Goal: Information Seeking & Learning: Check status

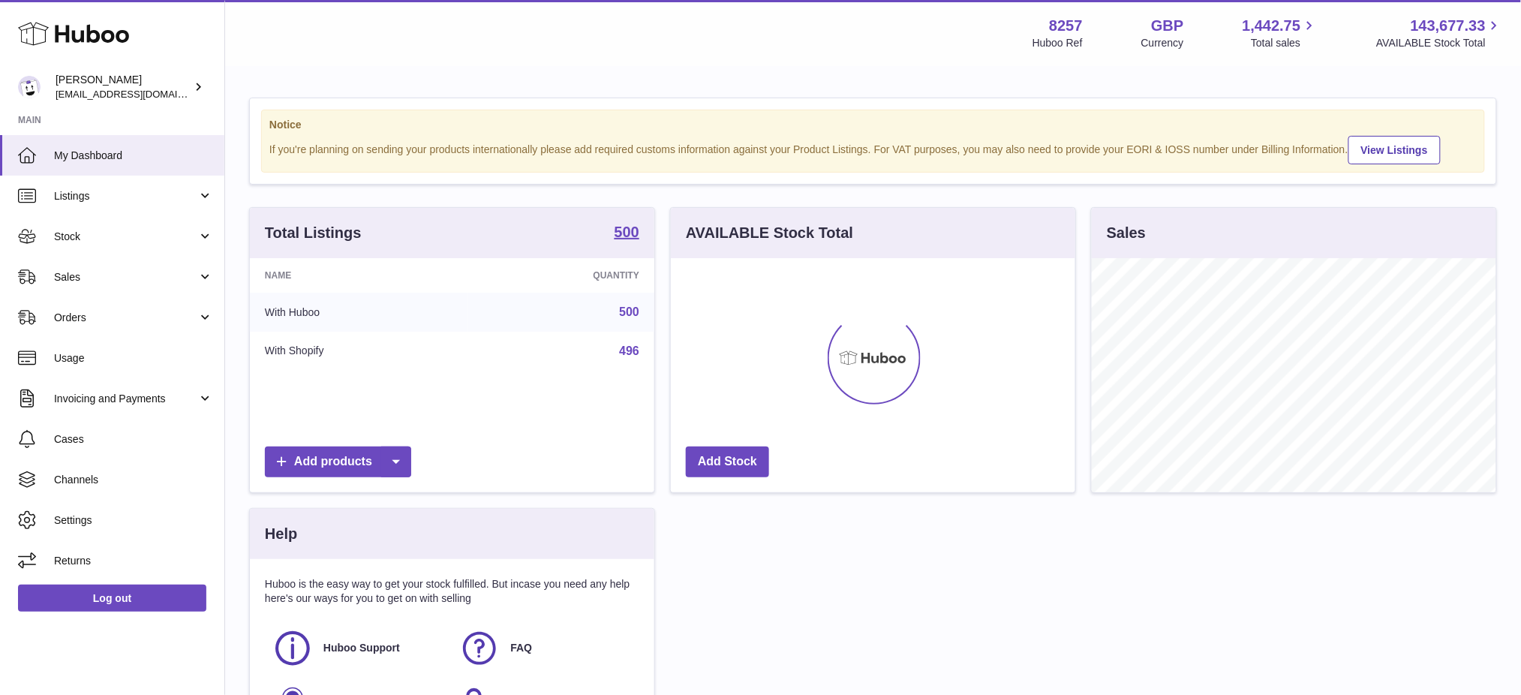
scroll to position [233, 405]
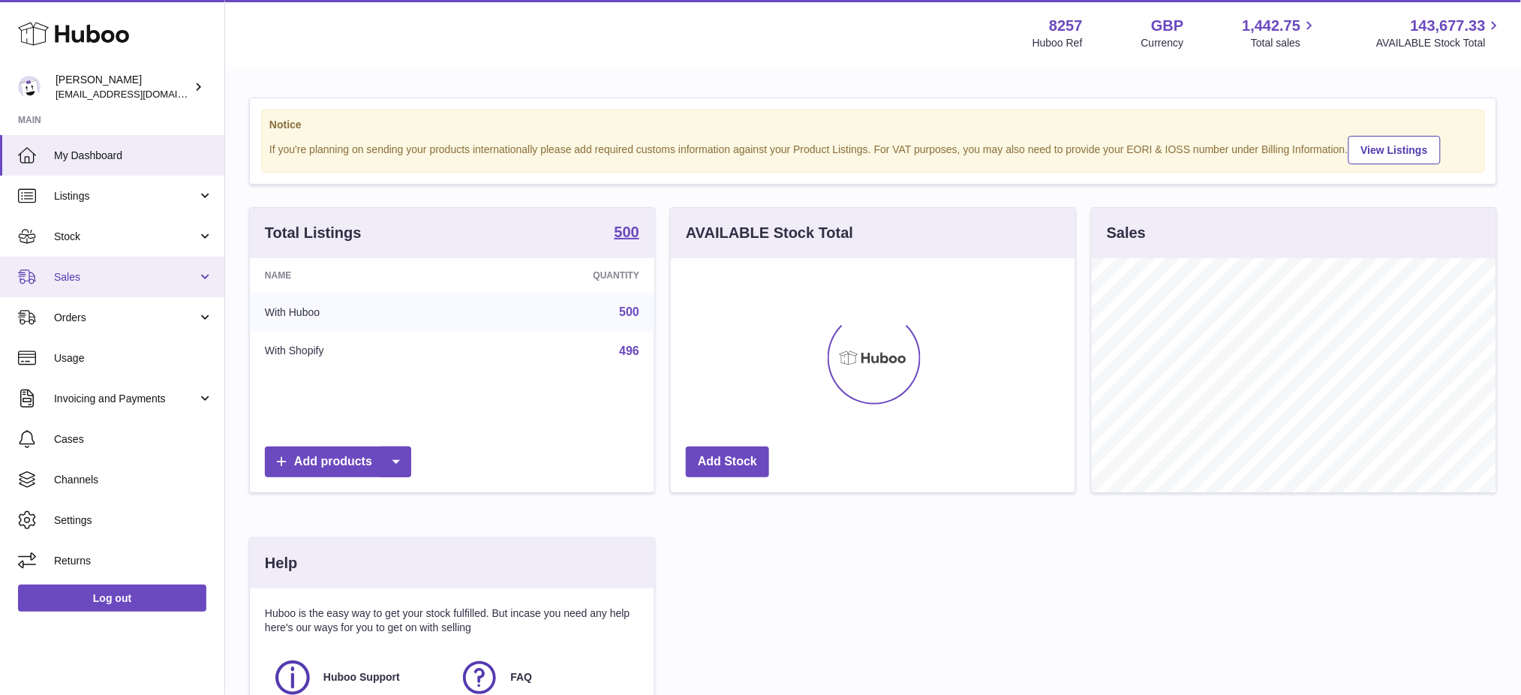
click at [101, 260] on link "Sales" at bounding box center [112, 277] width 224 height 41
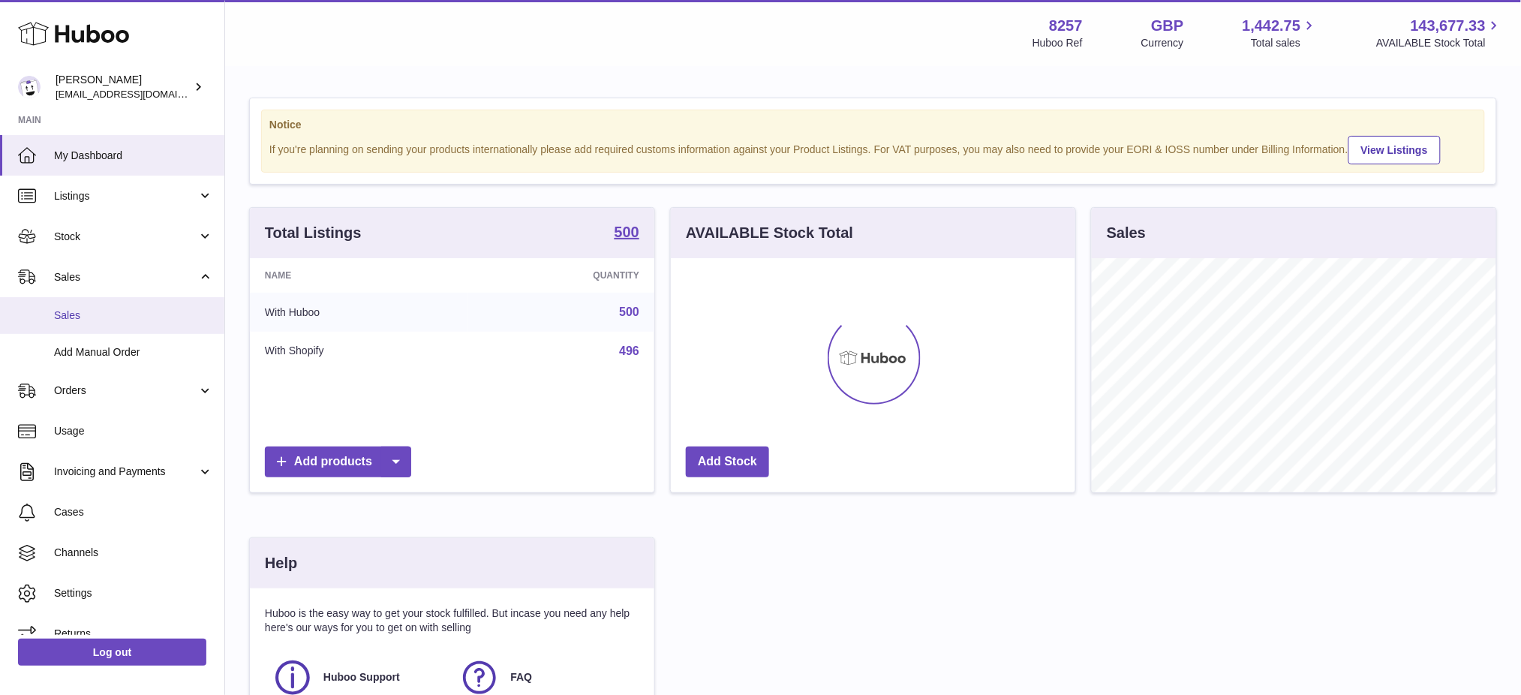
click at [104, 308] on span "Sales" at bounding box center [133, 315] width 159 height 14
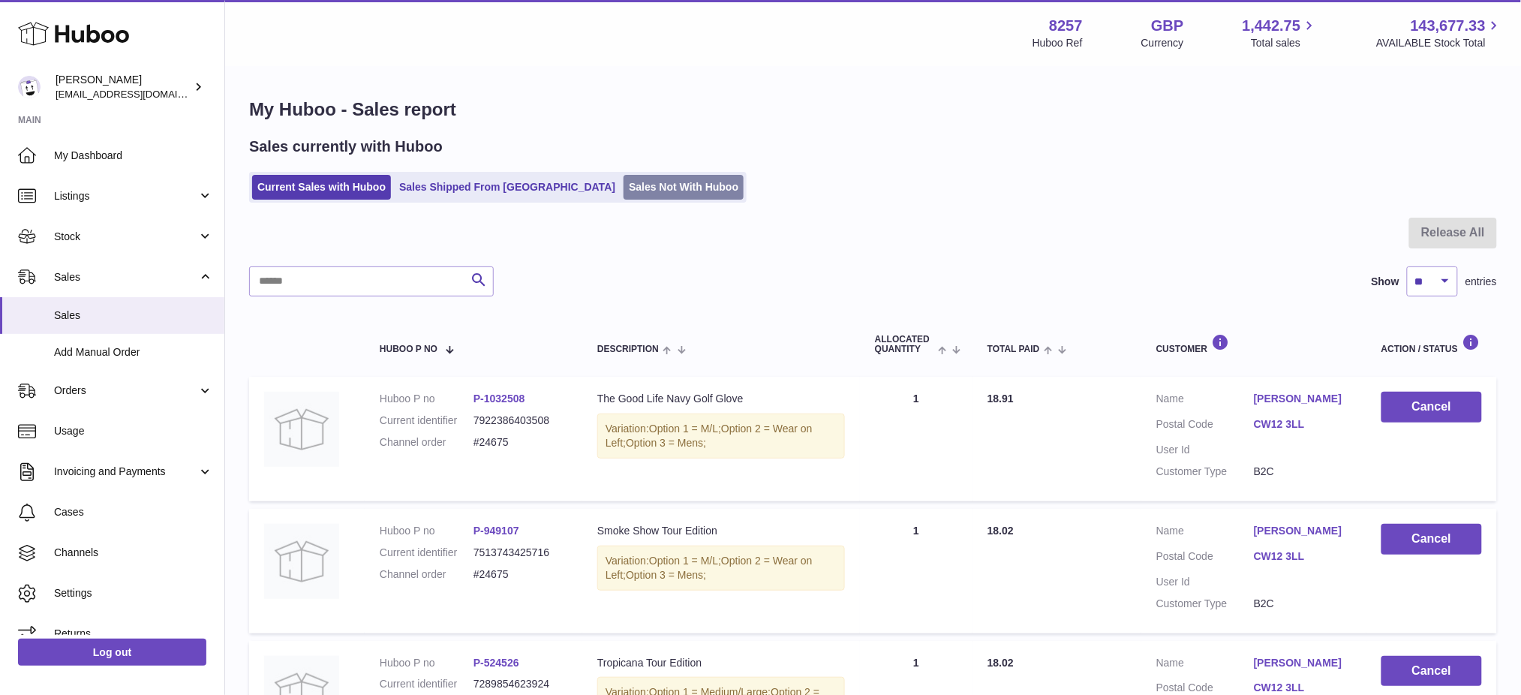
click at [624, 193] on link "Sales Not With Huboo" at bounding box center [684, 187] width 120 height 25
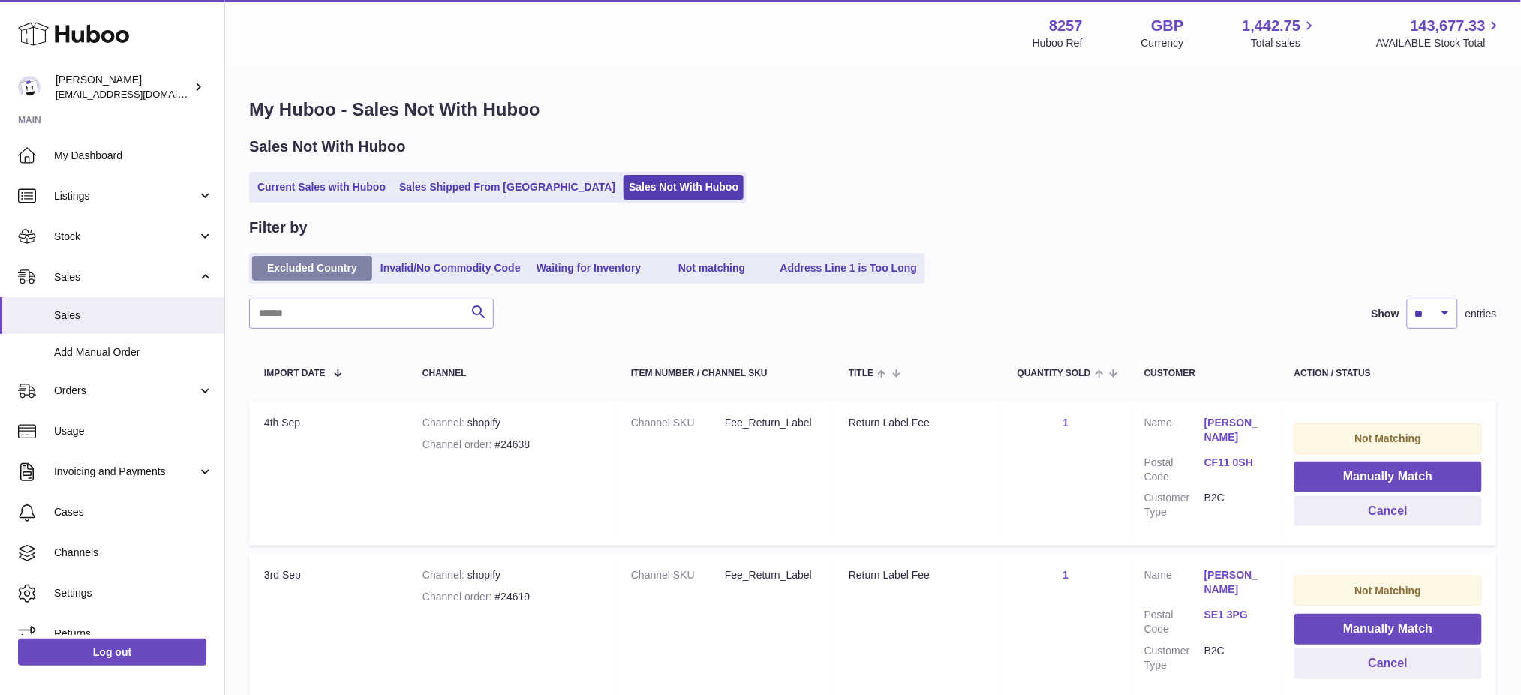
click at [350, 259] on link "Excluded Country" at bounding box center [312, 268] width 120 height 25
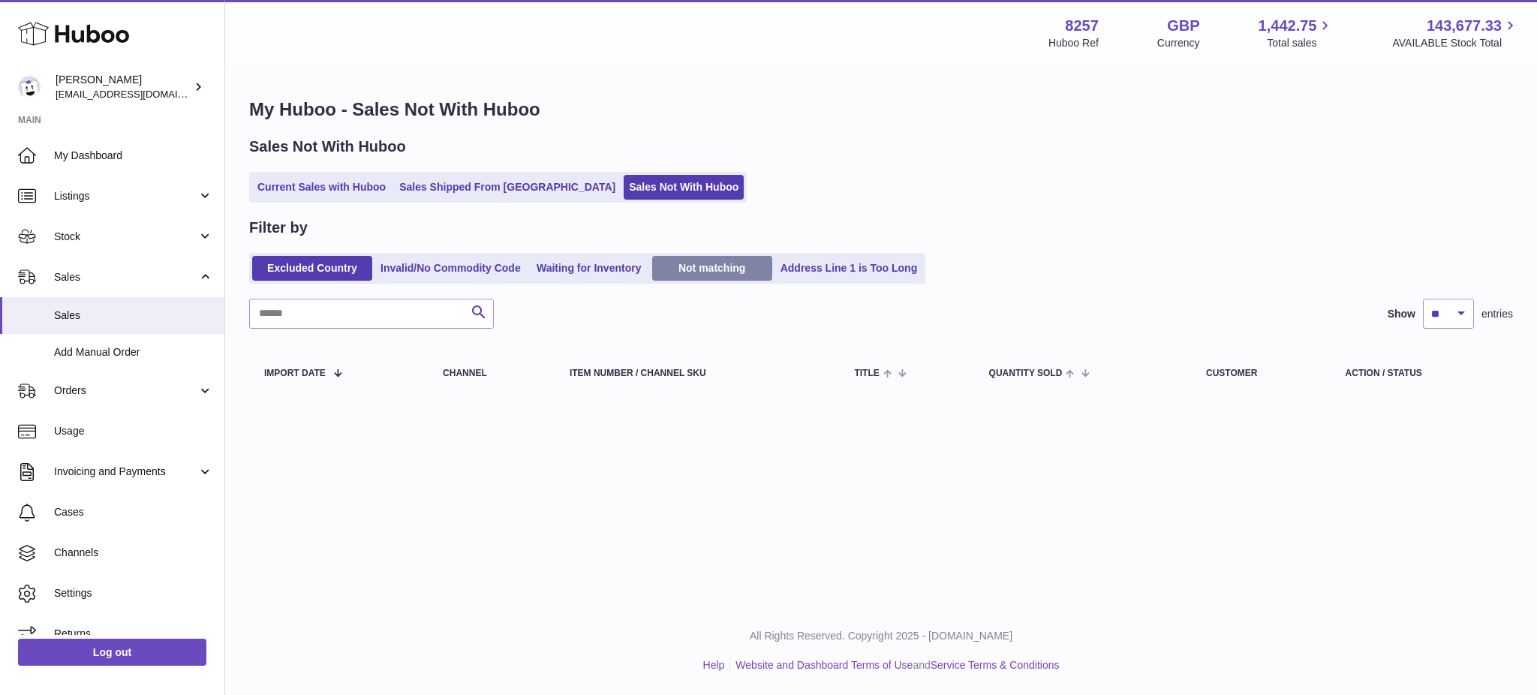
click at [697, 269] on link "Not matching" at bounding box center [712, 268] width 120 height 25
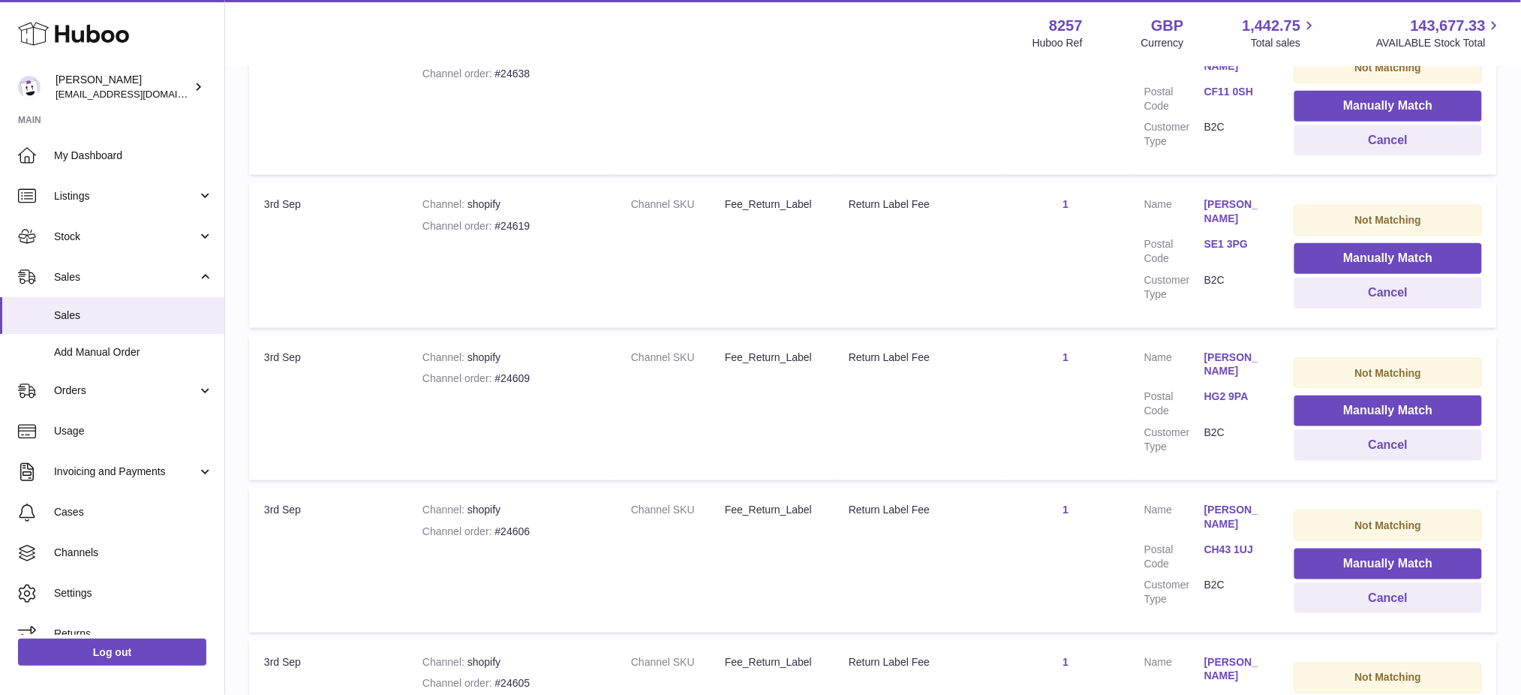
scroll to position [175, 0]
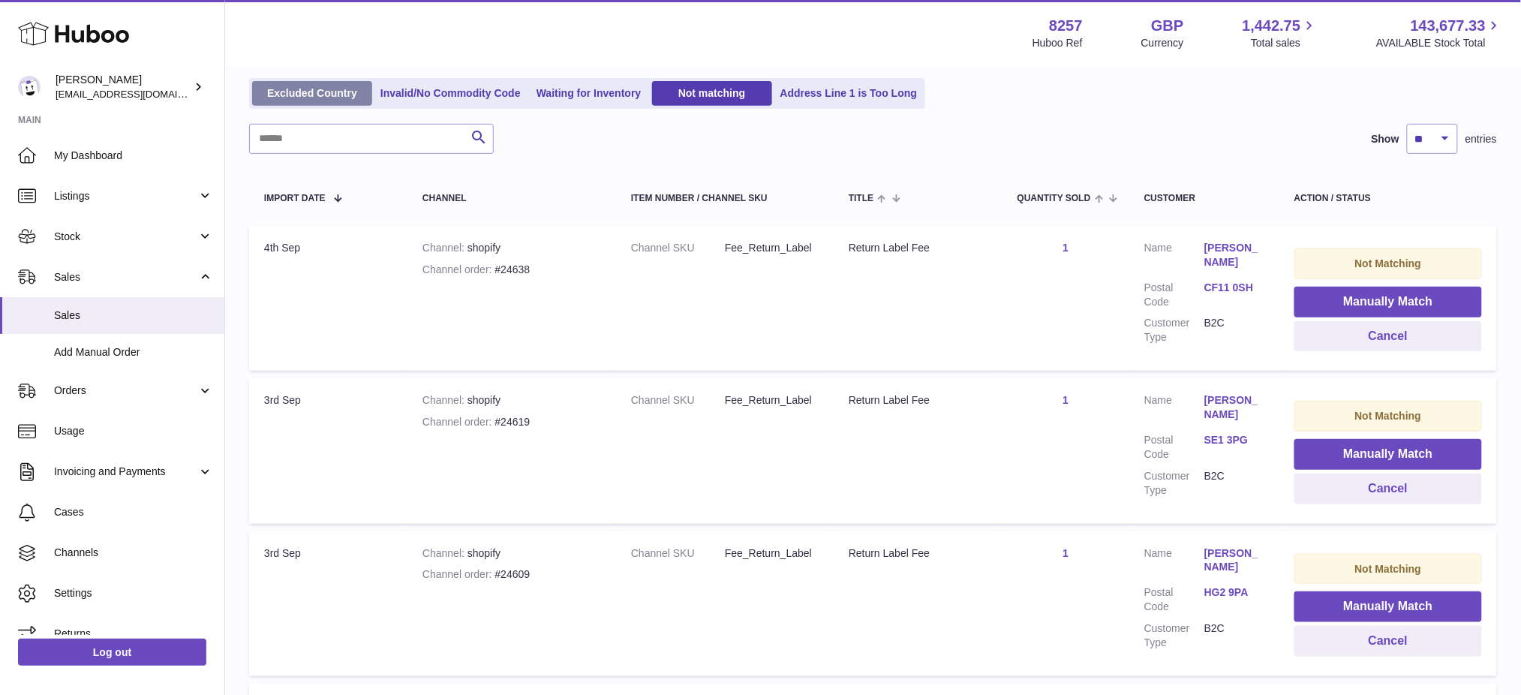
click at [321, 99] on link "Excluded Country" at bounding box center [312, 93] width 120 height 25
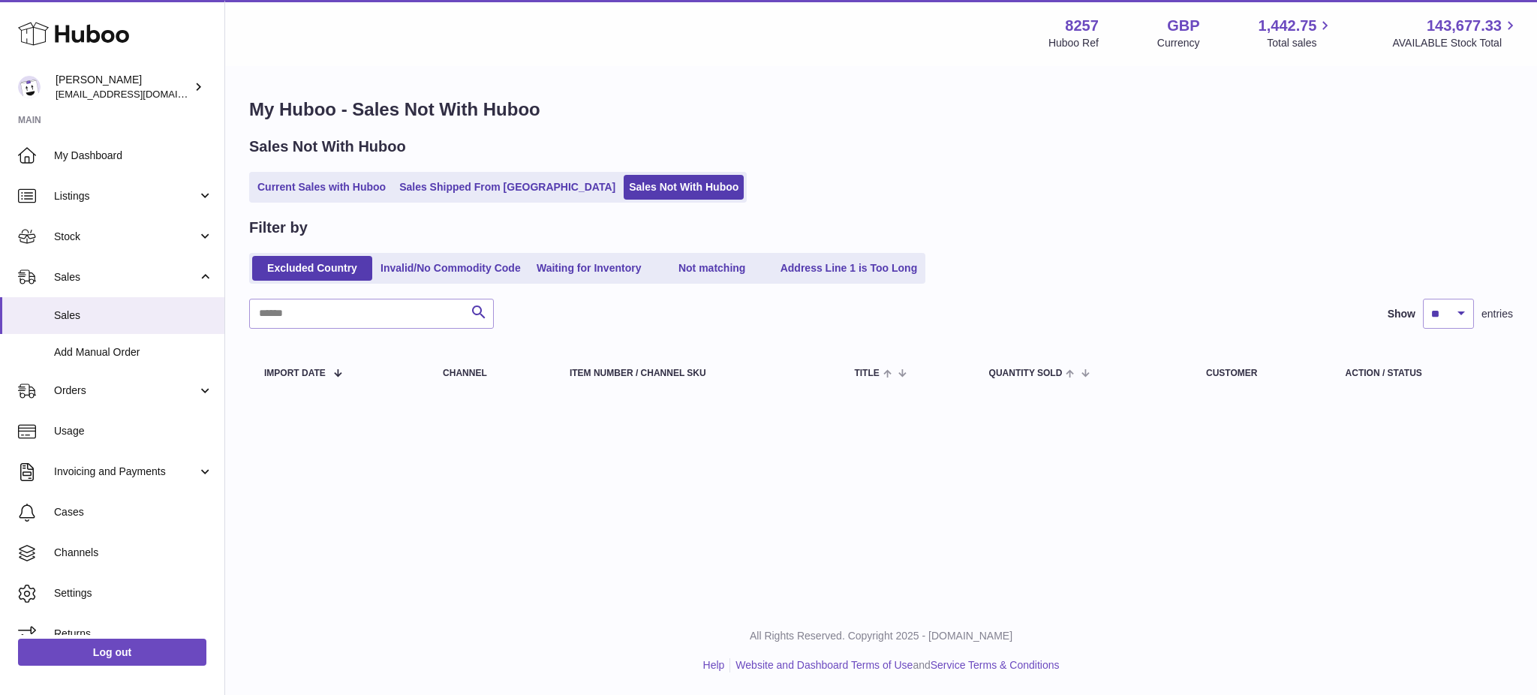
click at [419, 253] on ul "Excluded Country Invalid/No Commodity Code Waiting for Inventory Not matching A…" at bounding box center [587, 268] width 676 height 31
click at [455, 276] on link "Invalid/No Commodity Code" at bounding box center [450, 268] width 151 height 25
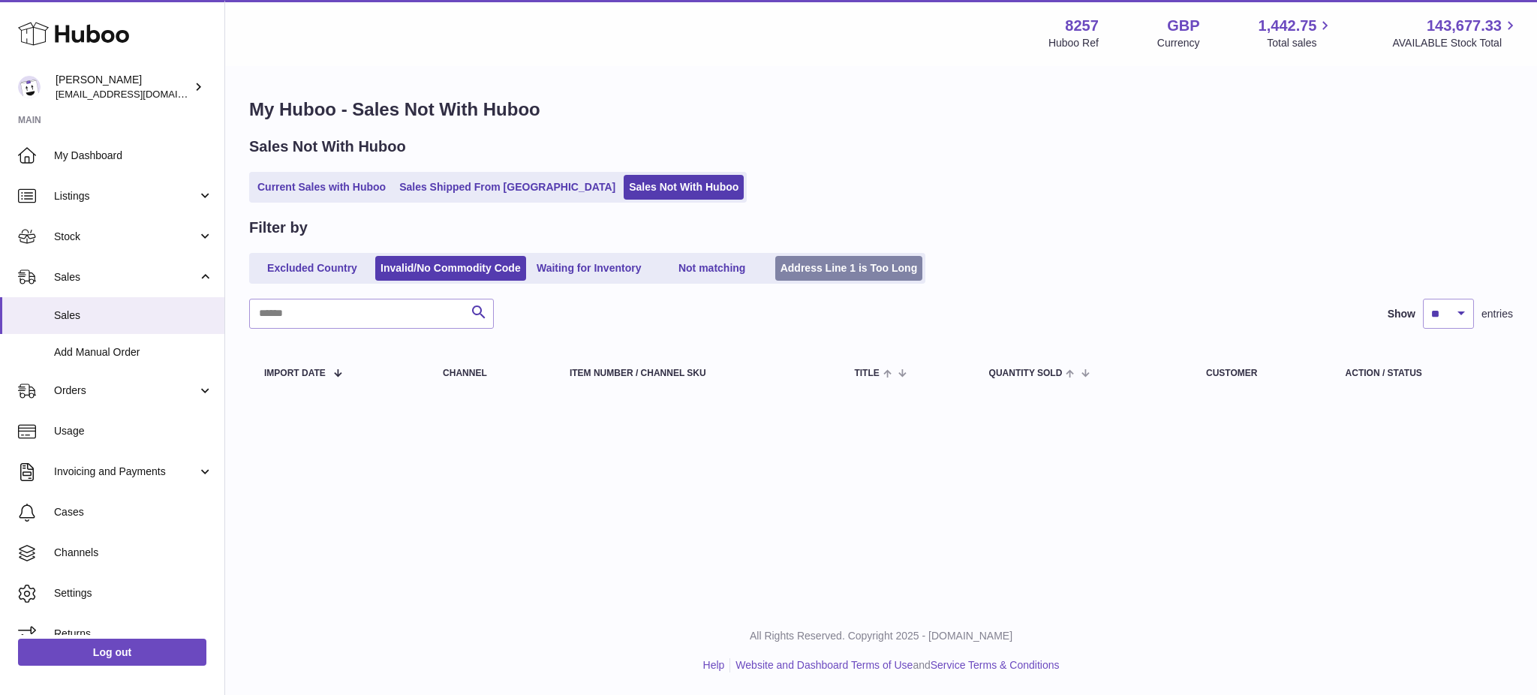
click at [827, 280] on link "Address Line 1 is Too Long" at bounding box center [849, 268] width 148 height 25
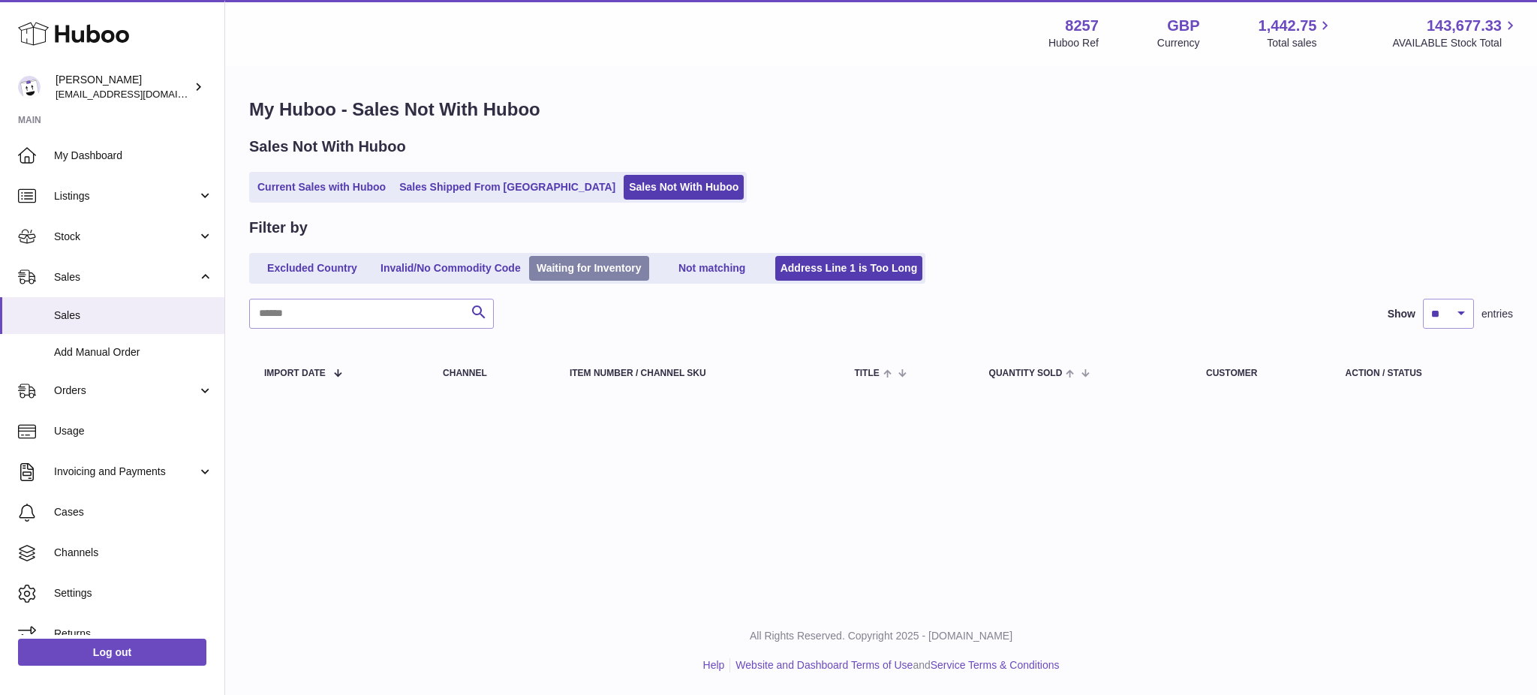
click at [649, 266] on link "Waiting for Inventory" at bounding box center [589, 268] width 120 height 25
